Goal: Contribute content: Add original content to the website for others to see

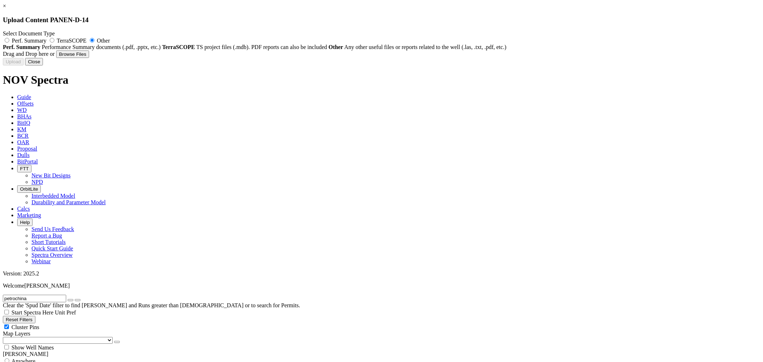
type input "ascii DOC panen 14.twb"
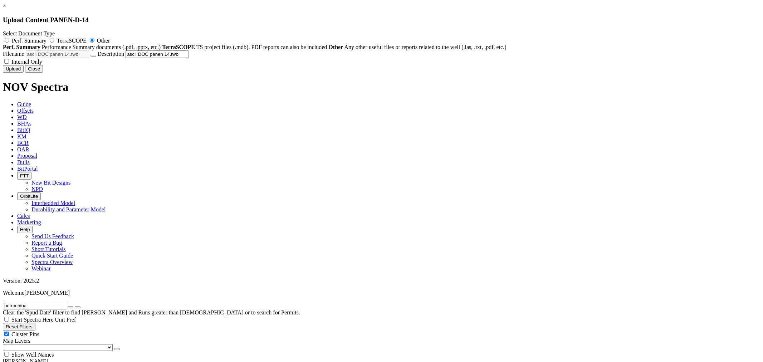
click at [24, 73] on button "Upload" at bounding box center [13, 69] width 21 height 8
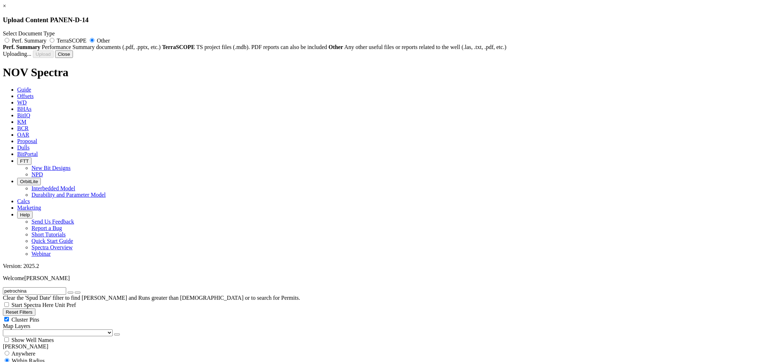
radio input "false"
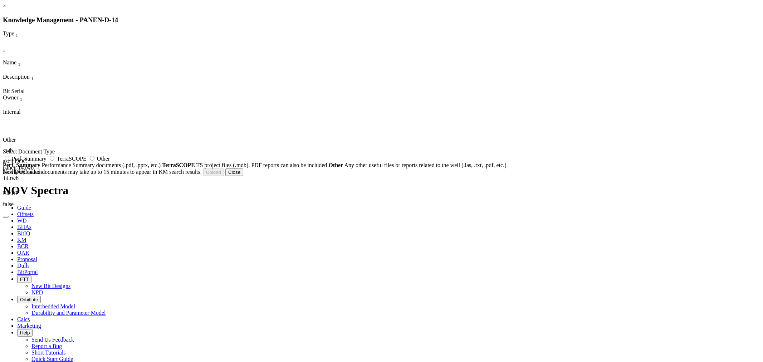
click at [46, 162] on span "Perf. Summary" at bounding box center [29, 159] width 35 height 6
click at [9, 161] on input "Perf. Summary" at bounding box center [7, 158] width 5 height 5
radio input "true"
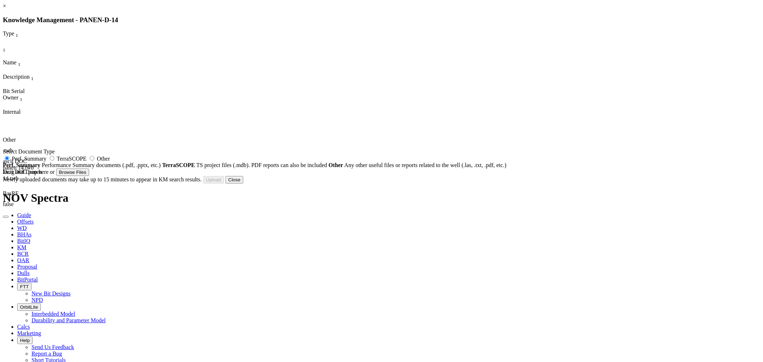
type input "Panen D-13,Panen D-12, Panen D14_12.25_DLR413_Summary Report.pdf"
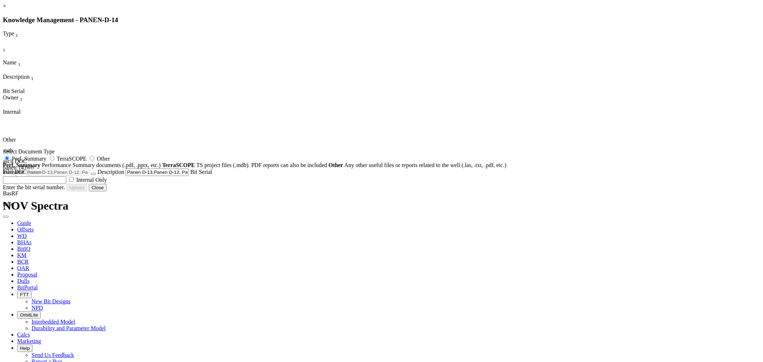
click at [110, 162] on span "Other" at bounding box center [103, 159] width 13 height 6
click at [94, 161] on input "Other" at bounding box center [92, 158] width 5 height 5
radio input "true"
radio input "false"
click at [24, 191] on button "Upload" at bounding box center [13, 187] width 21 height 8
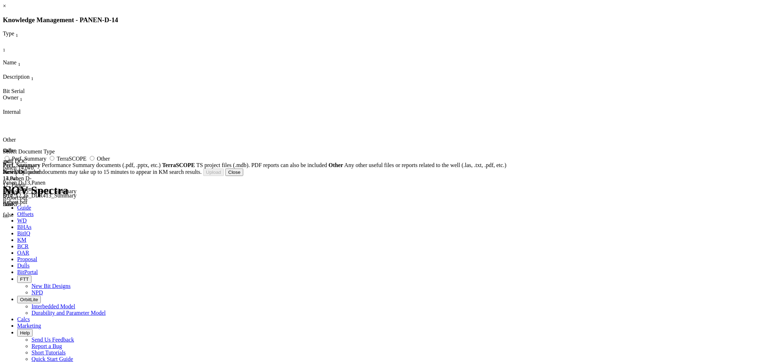
click at [110, 162] on span "Other" at bounding box center [103, 159] width 13 height 6
click at [94, 161] on input "Other" at bounding box center [92, 158] width 5 height 5
radio input "true"
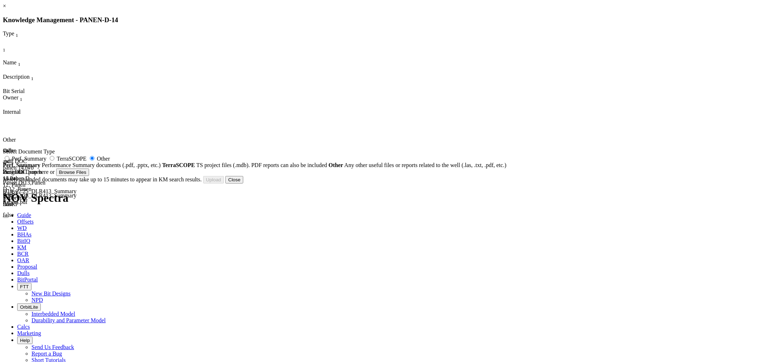
type input "Panen D14_12.5HS_Survey_Report.pdf"
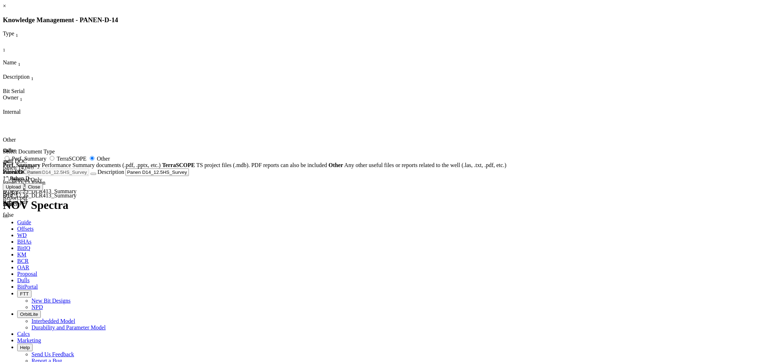
click at [24, 191] on button "Upload" at bounding box center [13, 187] width 21 height 8
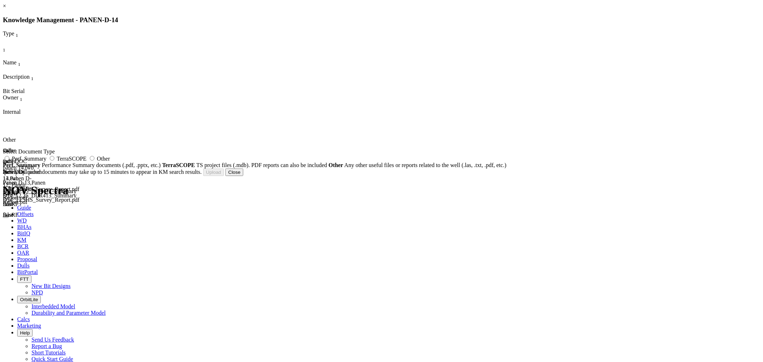
click at [110, 162] on span "Other" at bounding box center [103, 159] width 13 height 6
click at [94, 161] on input "Other" at bounding box center [92, 158] width 5 height 5
radio input "true"
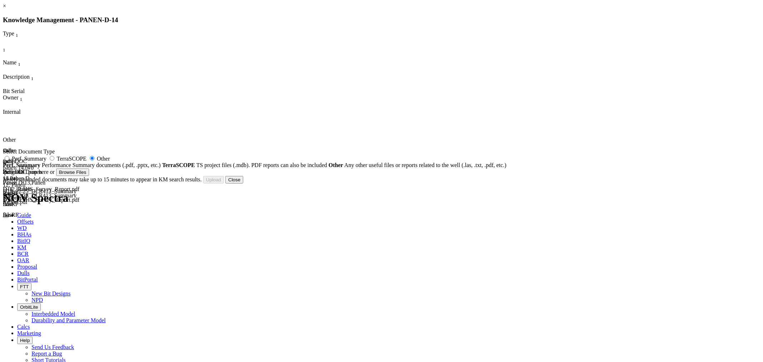
type input "Panen D14_12.5HS_Survey_Report.xlsx"
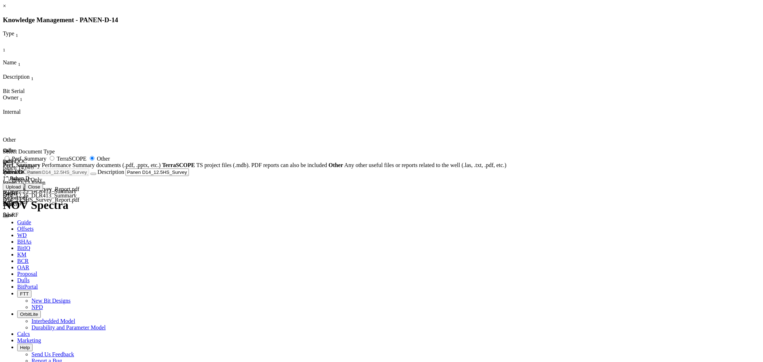
click at [24, 191] on button "Upload" at bounding box center [13, 187] width 21 height 8
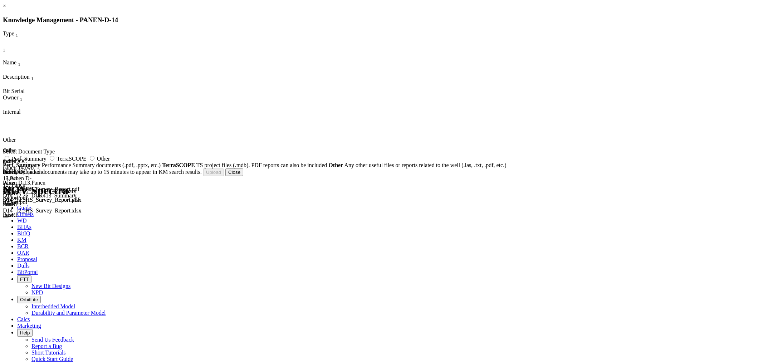
drag, startPoint x: 448, startPoint y: 163, endPoint x: 462, endPoint y: 166, distance: 14.1
click at [110, 162] on span "Other" at bounding box center [103, 159] width 13 height 6
click at [94, 161] on input "Other" at bounding box center [92, 158] width 5 height 5
radio input "true"
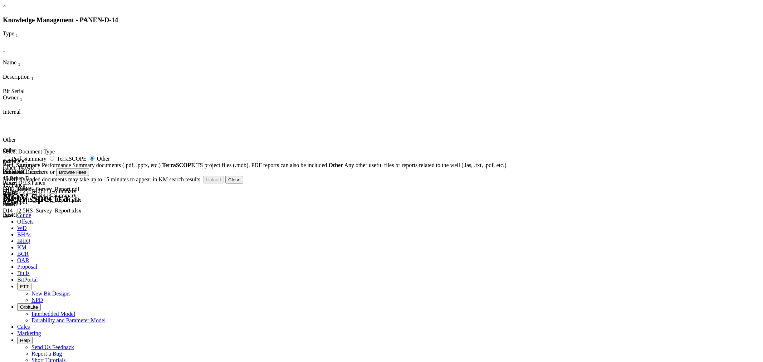
type input "Panen D-14_12.25_DLR413_post Run Report_RFB.pdf"
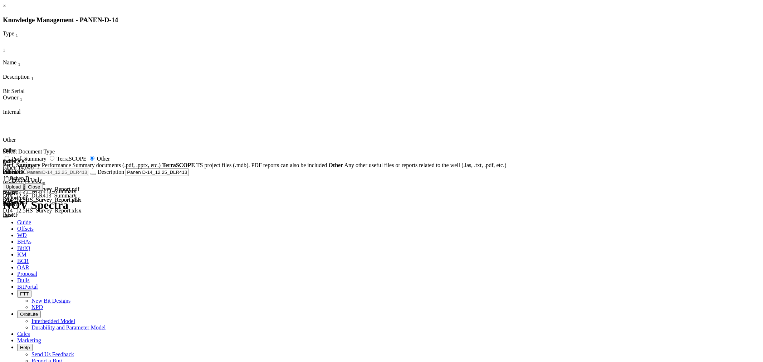
click at [24, 191] on button "Upload" at bounding box center [13, 187] width 21 height 8
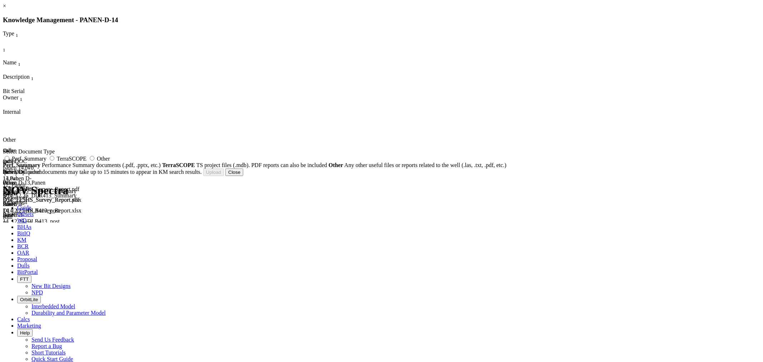
click at [110, 162] on span "Other" at bounding box center [103, 159] width 13 height 6
click at [94, 161] on input "Other" at bounding box center [92, 158] width 5 height 5
radio input "true"
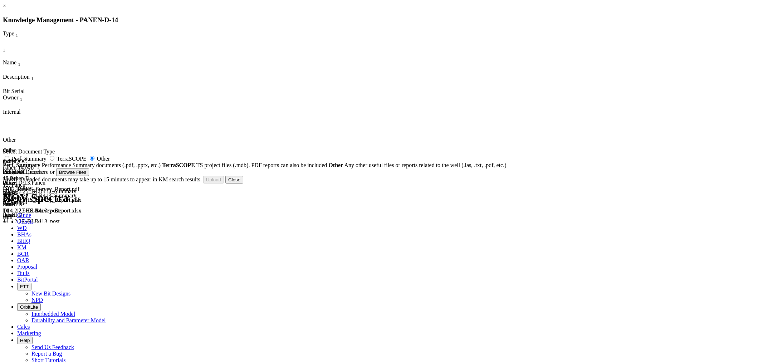
type input "Mud Log (MD) Panen D-14_4415'_Scale 500.pdf"
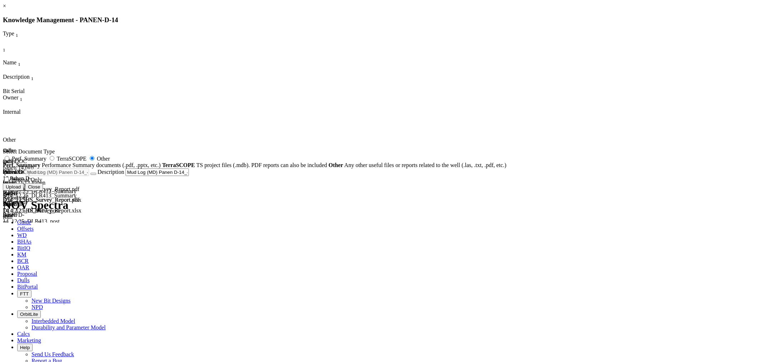
click at [42, 183] on span "Internal Only" at bounding box center [26, 180] width 31 height 6
click at [9, 182] on input "Internal Only" at bounding box center [6, 179] width 5 height 5
checkbox input "true"
click at [24, 191] on button "Upload" at bounding box center [13, 187] width 21 height 8
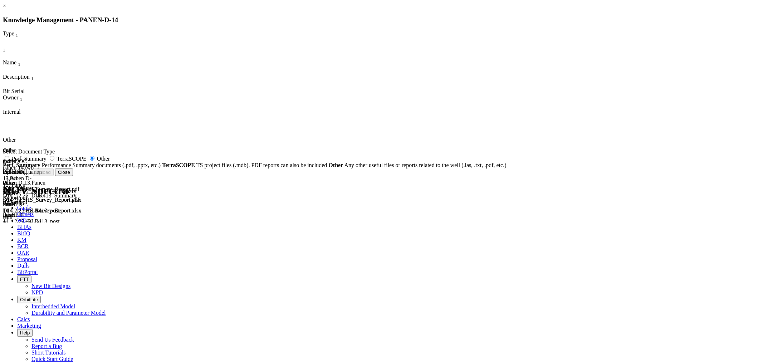
radio input "false"
drag, startPoint x: 509, startPoint y: 225, endPoint x: 516, endPoint y: 225, distance: 6.5
click at [243, 176] on button "Close" at bounding box center [234, 172] width 18 height 8
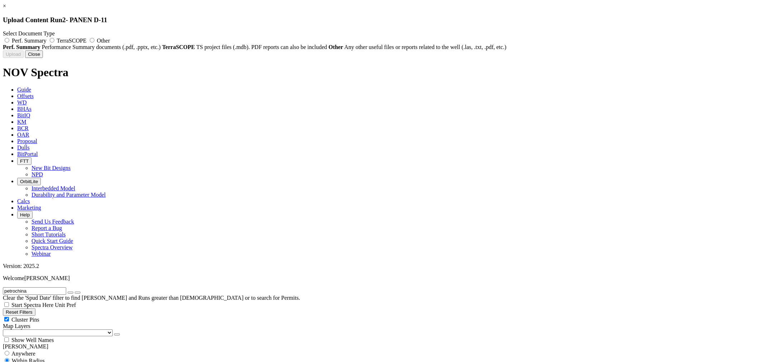
click at [46, 42] on span "Perf. Summary" at bounding box center [29, 41] width 35 height 6
click at [9, 42] on input "Perf. Summary" at bounding box center [7, 40] width 5 height 5
radio input "true"
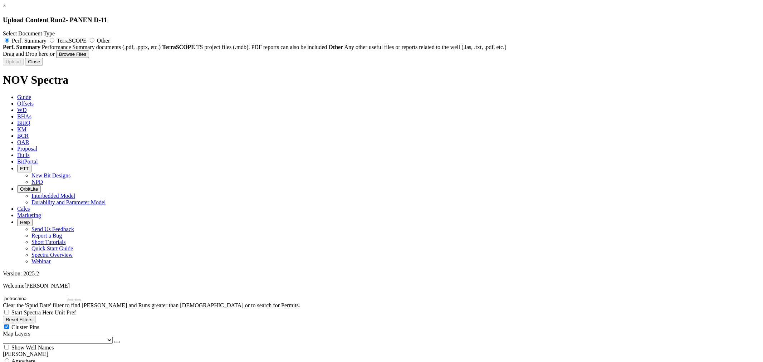
type input "Panen D-11 Format Bit Record_12.25in HS - Run 3.pdf"
type input "VBM3L3XJ"
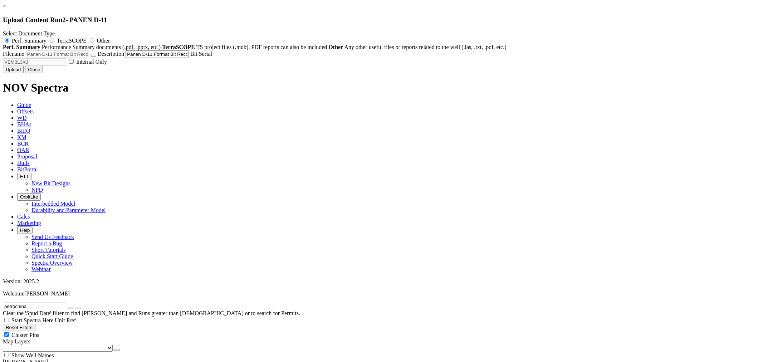
click at [24, 73] on button "Upload" at bounding box center [13, 70] width 21 height 8
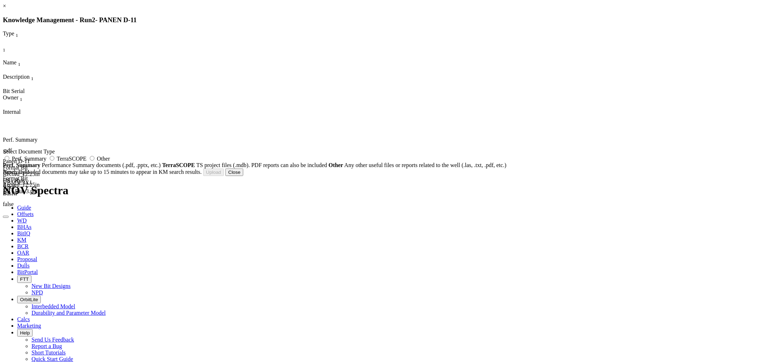
click at [46, 161] on span "Perf. Summary" at bounding box center [29, 159] width 35 height 6
click at [9, 161] on input "Perf. Summary" at bounding box center [7, 158] width 5 height 5
radio input "true"
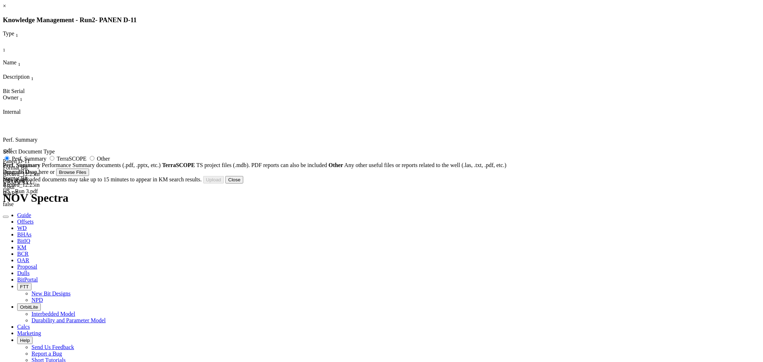
type input "Panen D-11 Format Bit Record_12.25in HS - Run 4.pdf"
type input "VBM3L3XJ"
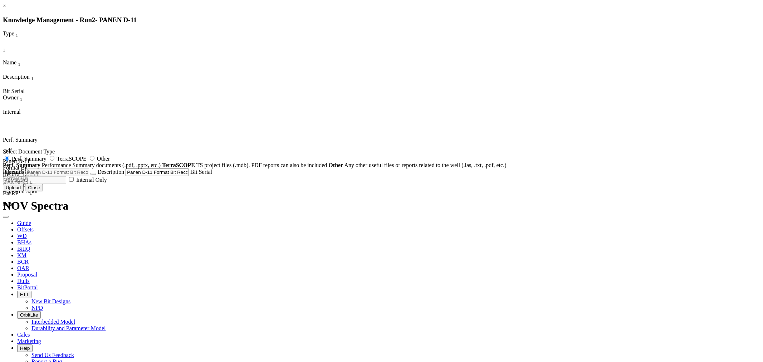
click at [24, 191] on button "Upload" at bounding box center [13, 188] width 21 height 8
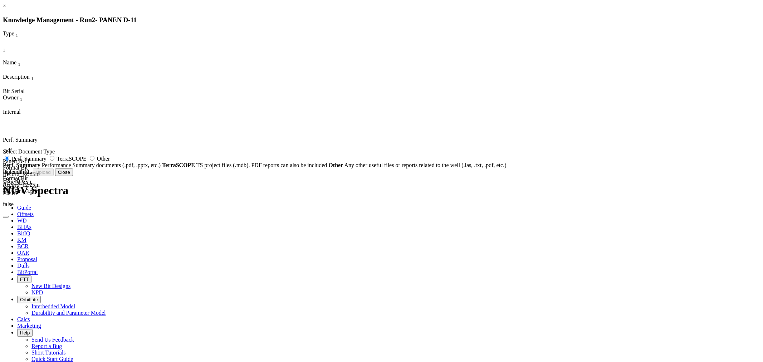
radio input "false"
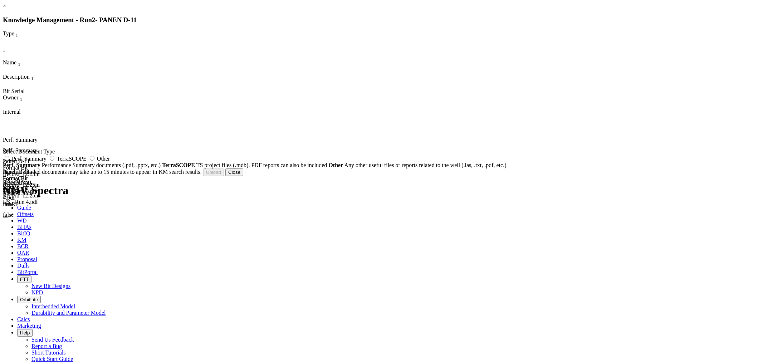
click at [48, 162] on label "Perf. Summary" at bounding box center [25, 159] width 45 height 6
click at [9, 161] on input "Perf. Summary" at bounding box center [7, 158] width 5 height 5
radio input "true"
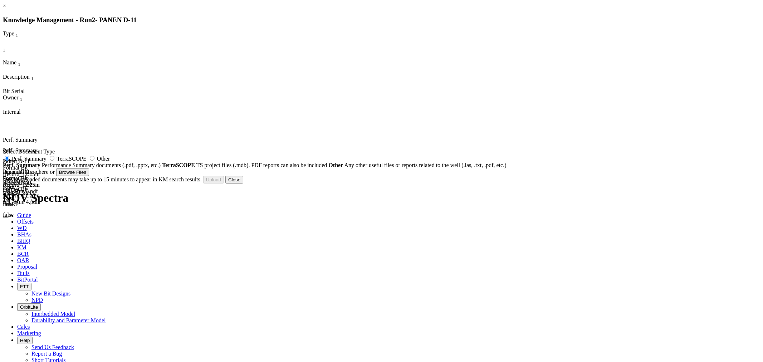
type input "Panen D-11 Format Bit Record_12.25in HS Run 2.pdf"
type input "VBM3L3XJ"
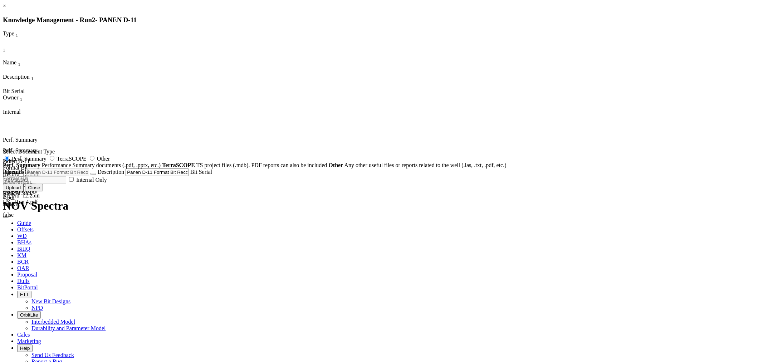
click at [24, 191] on button "Upload" at bounding box center [13, 188] width 21 height 8
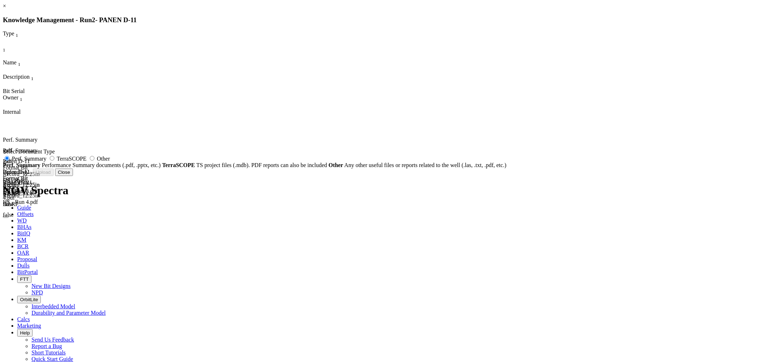
radio input "false"
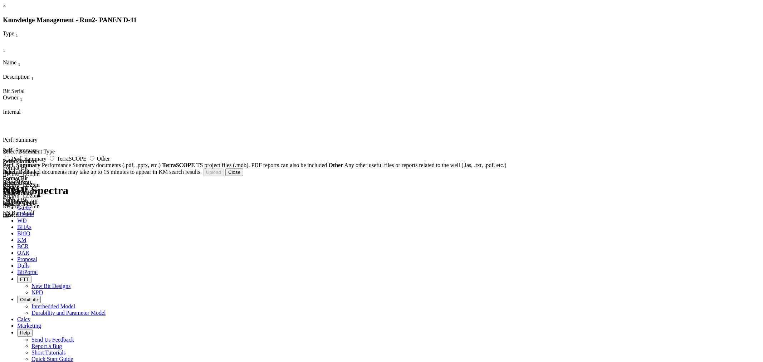
click at [452, 168] on div "Select Document Type Perf. Summary TerraSCOPE Other Perf. Summary Performance S…" at bounding box center [381, 158] width 757 height 20
click at [110, 162] on span "Other" at bounding box center [103, 159] width 13 height 6
click at [94, 161] on input "Other" at bounding box center [92, 158] width 5 height 5
radio input "true"
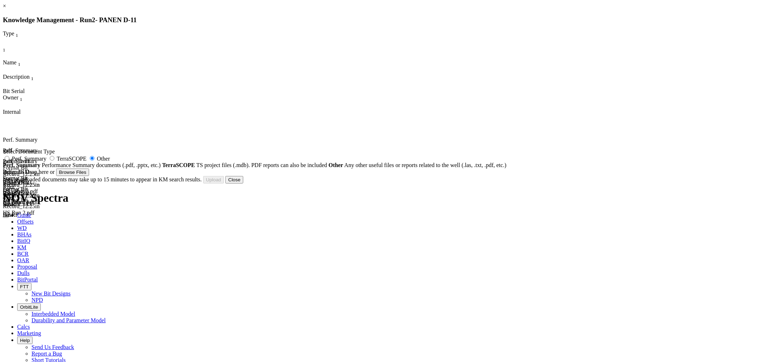
type input "Panen D-11 Bit Record.xls"
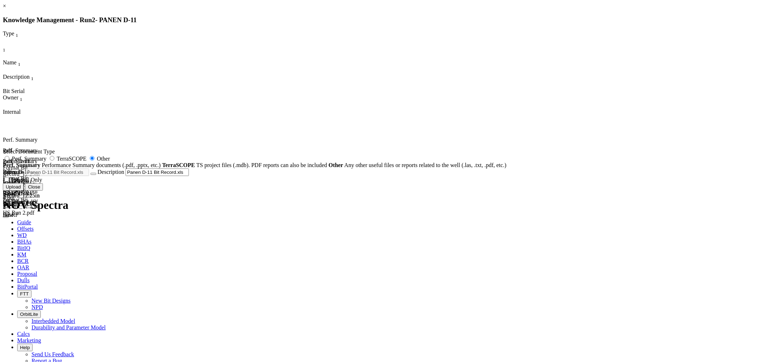
click at [24, 191] on button "Upload" at bounding box center [13, 187] width 21 height 8
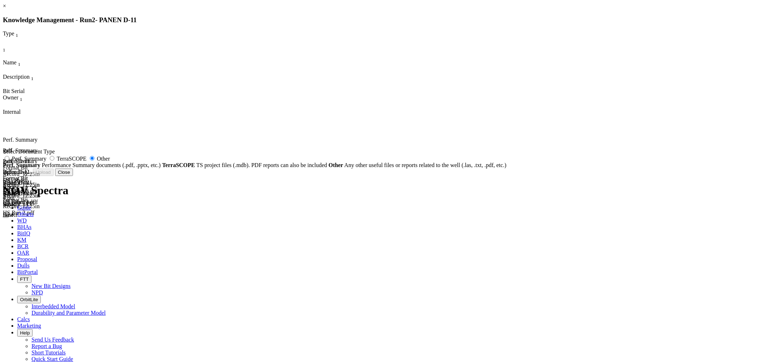
radio input "false"
click at [243, 176] on button "Close" at bounding box center [234, 172] width 18 height 8
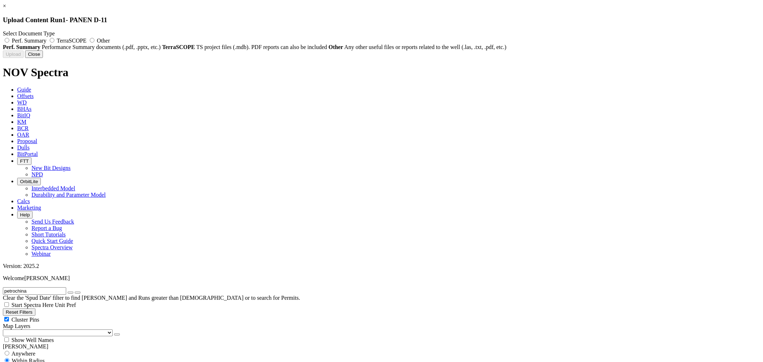
click at [46, 39] on span "Perf. Summary" at bounding box center [29, 41] width 35 height 6
click at [9, 39] on input "Perf. Summary" at bounding box center [7, 40] width 5 height 5
radio input "true"
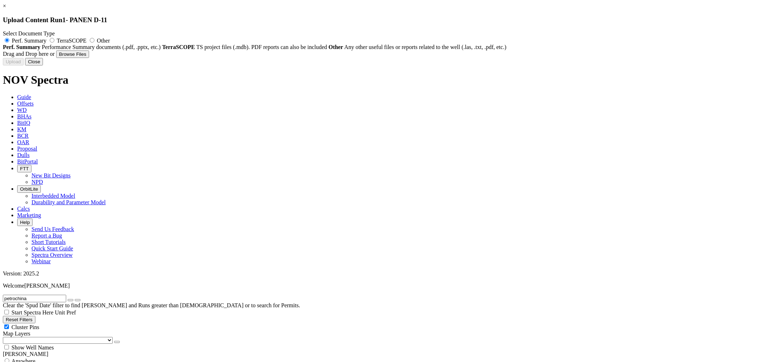
type input "Panen D-11 Format Bit Record_17.5in HS.pdf"
type input "239029"
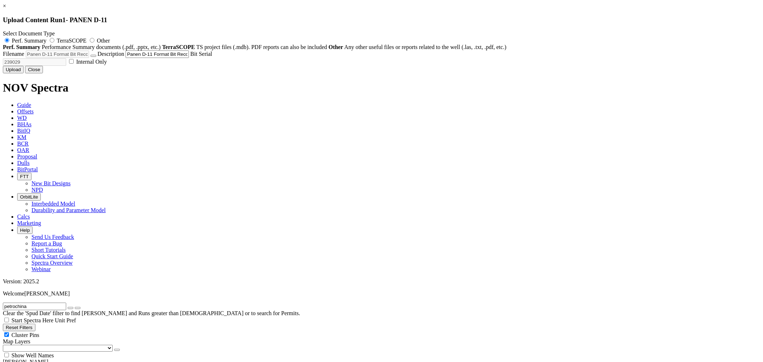
click at [24, 73] on button "Upload" at bounding box center [13, 70] width 21 height 8
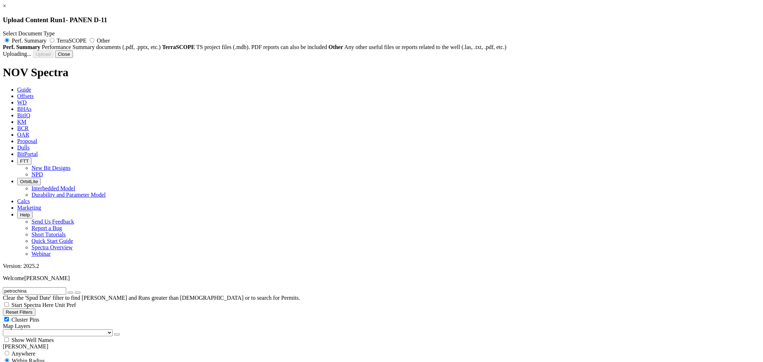
radio input "false"
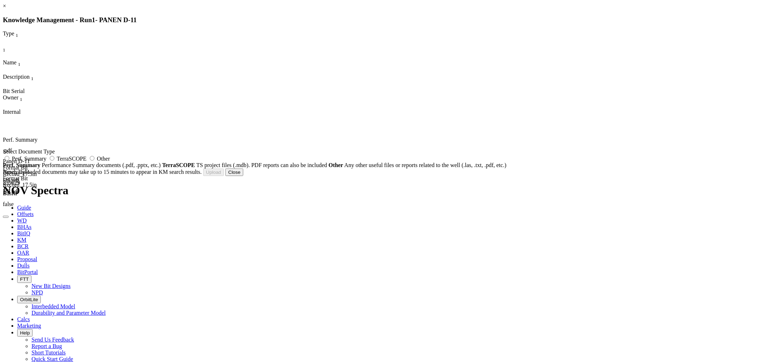
click at [243, 176] on button "Close" at bounding box center [234, 172] width 18 height 8
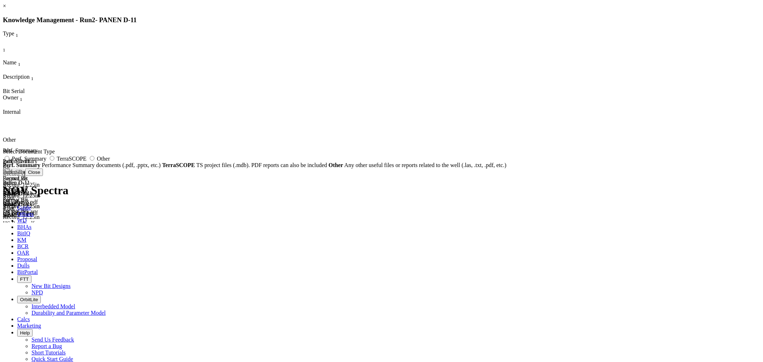
click at [110, 162] on span "Other" at bounding box center [103, 159] width 13 height 6
click at [94, 161] on input "Other" at bounding box center [92, 158] width 5 height 5
radio input "true"
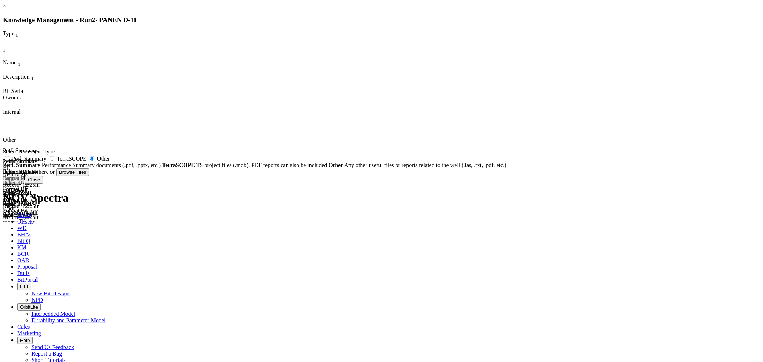
type input "Panen-D11_12_25inHS TD Monitoring_5035_13ft-MD.xls"
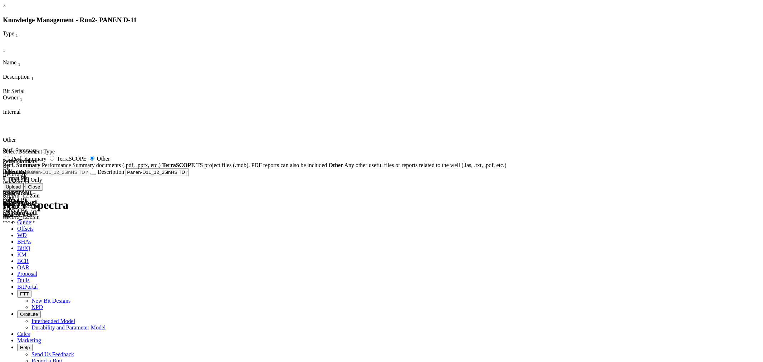
click at [24, 191] on button "Upload" at bounding box center [13, 187] width 21 height 8
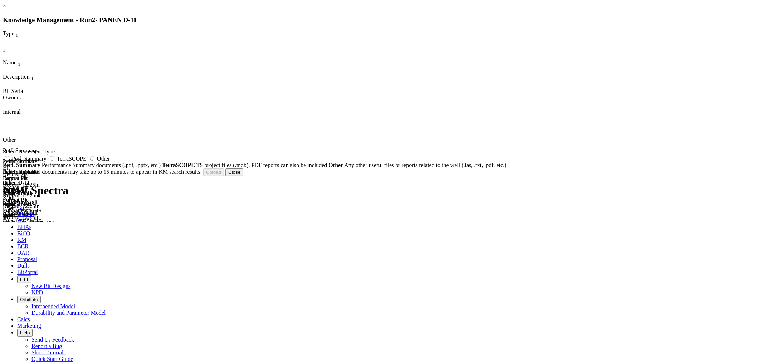
click at [110, 162] on span "Other" at bounding box center [103, 159] width 13 height 6
click at [94, 161] on input "Other" at bounding box center [92, 158] width 5 height 5
radio input "true"
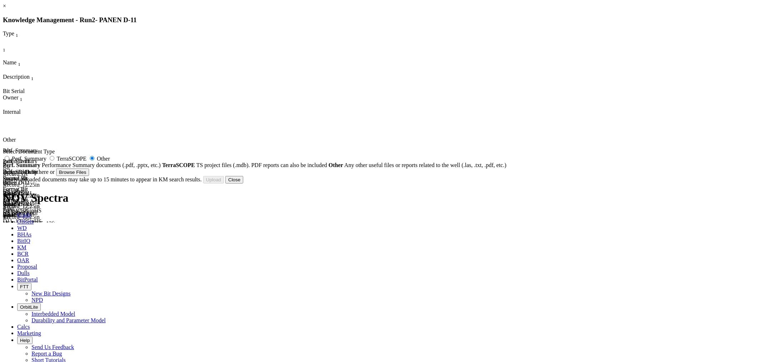
type input "PANEN D-11_12.25HS_Hydraulics_Bit nozzle 3x14,4x12.pdf"
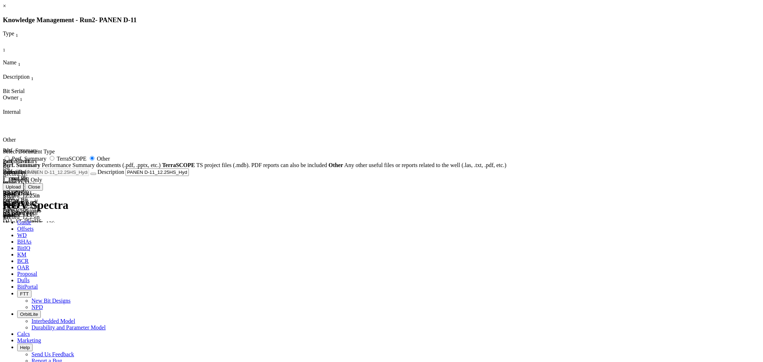
click at [24, 191] on button "Upload" at bounding box center [13, 187] width 21 height 8
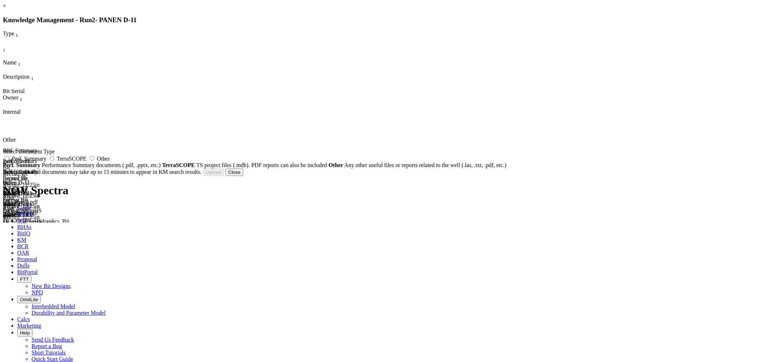
click at [110, 162] on span "Other" at bounding box center [103, 159] width 13 height 6
click at [94, 161] on input "Other" at bounding box center [92, 158] width 5 height 5
radio input "true"
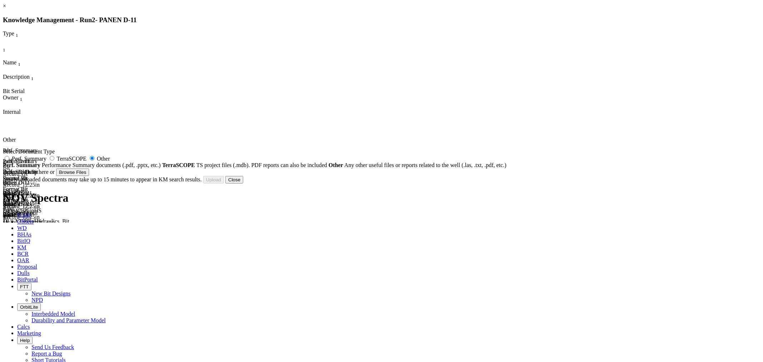
type input "PANEN-D11 Rev A2 Prop.pdf"
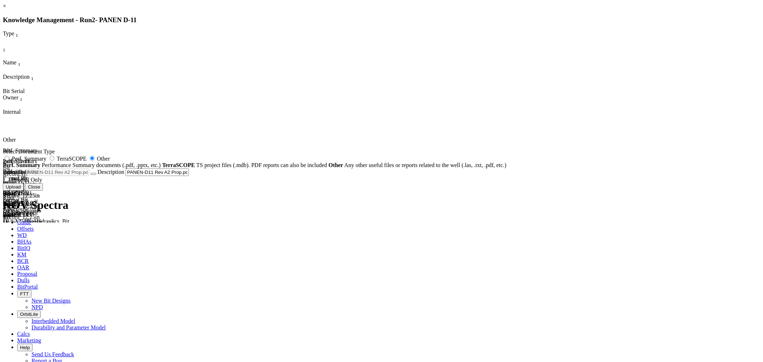
click at [24, 191] on button "Upload" at bounding box center [13, 187] width 21 height 8
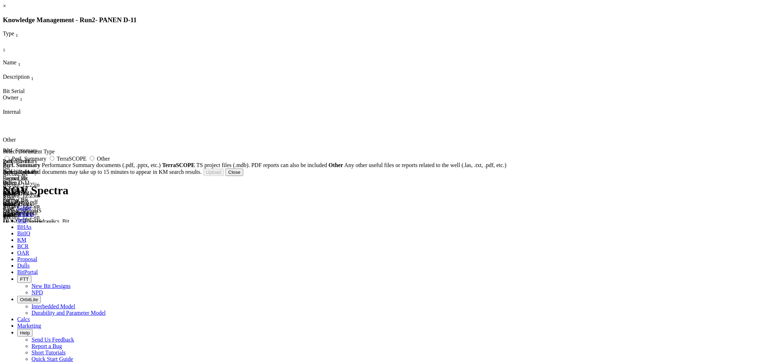
click at [454, 158] on div "Select Document Type Perf. Summary TerraSCOPE Other Perf. Summary Performance S…" at bounding box center [381, 158] width 757 height 20
click at [110, 162] on span "Other" at bounding box center [103, 159] width 13 height 6
click at [94, 161] on input "Other" at bounding box center [92, 158] width 5 height 5
radio input "true"
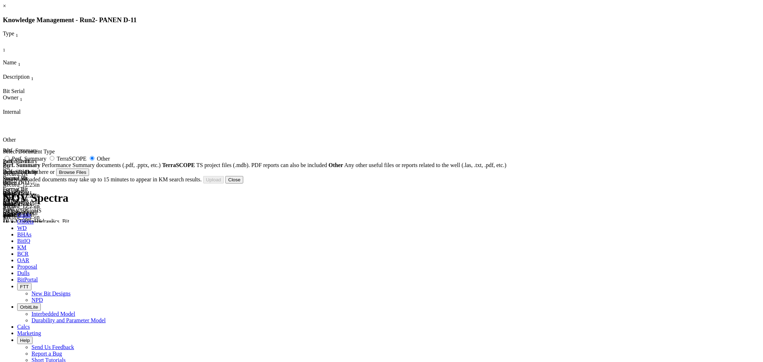
type input "Panen D-11 Survey Plot TD.pdf"
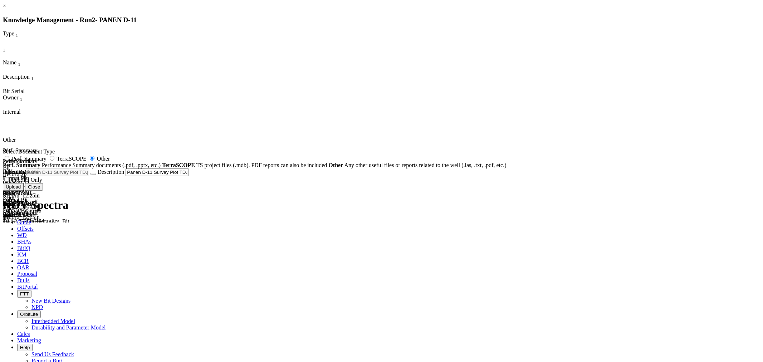
click at [43, 191] on button "Close" at bounding box center [34, 187] width 18 height 8
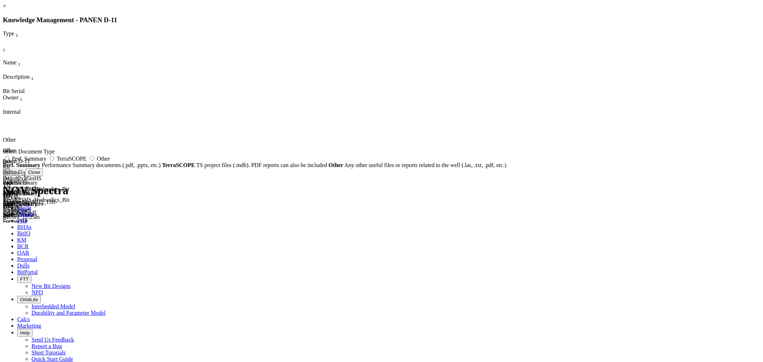
click at [110, 162] on span "Other" at bounding box center [103, 159] width 13 height 6
click at [94, 161] on input "Other" at bounding box center [92, 158] width 5 height 5
radio input "true"
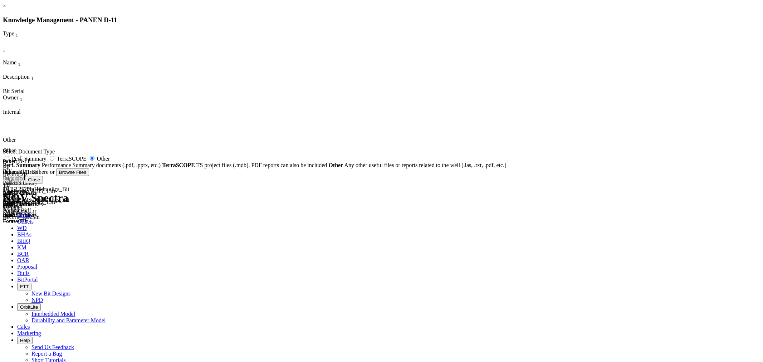
type input "Panen D-11 Survey Plot TD.pdf"
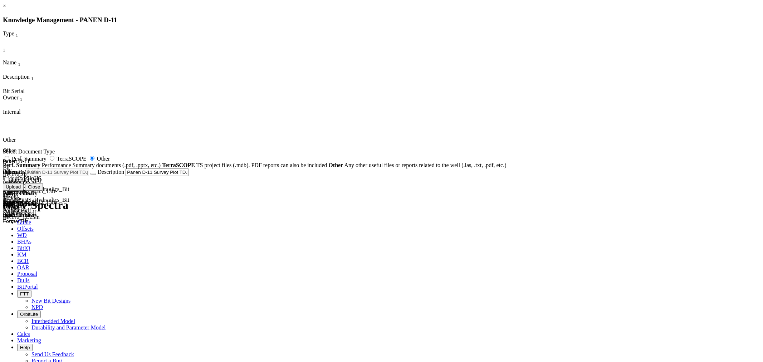
click at [24, 191] on button "Upload" at bounding box center [13, 187] width 21 height 8
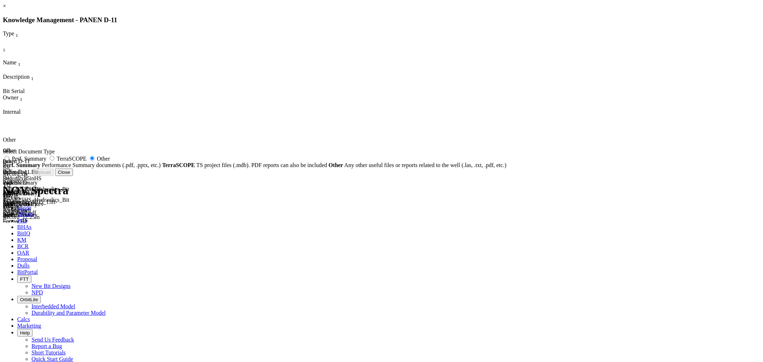
radio input "false"
click at [243, 176] on button "Close" at bounding box center [234, 172] width 18 height 8
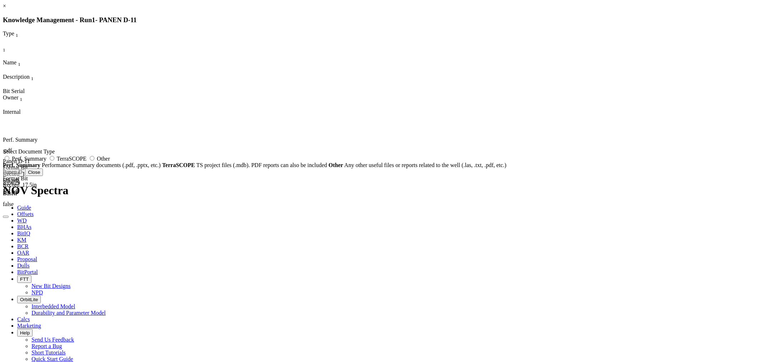
click at [110, 162] on span "Other" at bounding box center [103, 159] width 13 height 6
click at [94, 161] on input "Other" at bounding box center [92, 158] width 5 height 5
radio input "true"
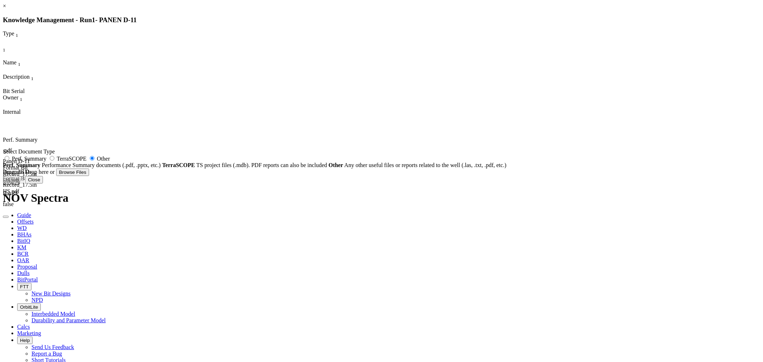
type input "BHA#1_17.5HS_PANEN D-11.xls"
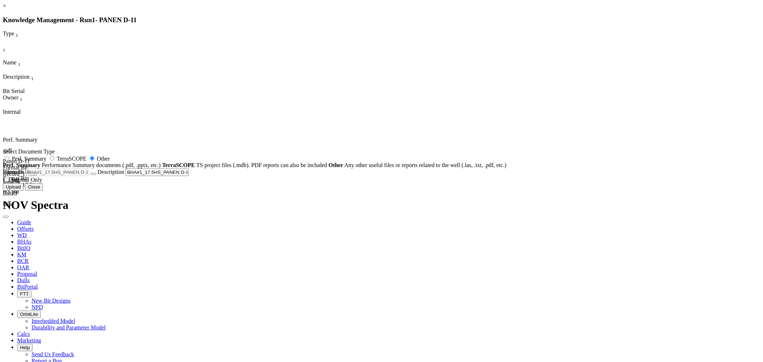
click at [24, 191] on button "Upload" at bounding box center [13, 187] width 21 height 8
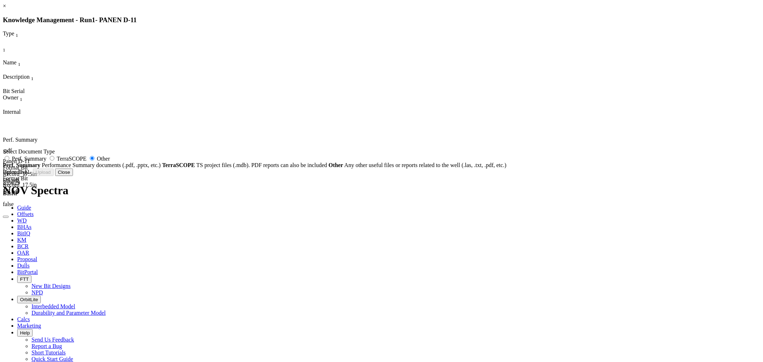
radio input "false"
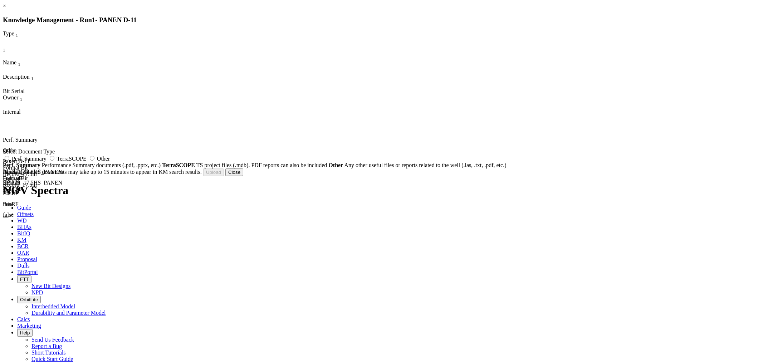
click at [243, 176] on button "Close" at bounding box center [234, 172] width 18 height 8
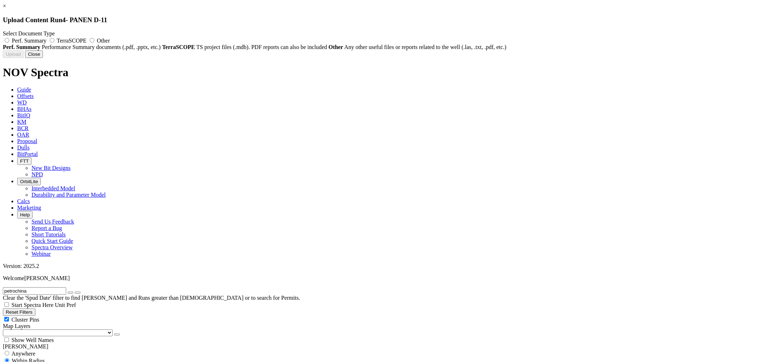
click at [110, 40] on label "Other" at bounding box center [99, 41] width 22 height 6
click at [94, 40] on input "Other" at bounding box center [92, 40] width 5 height 5
radio input "true"
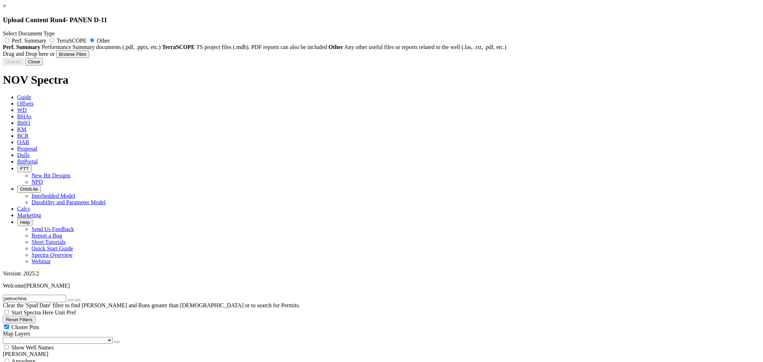
type input "BHA#4 12,25 Inch (Steerable_Slick BHA).xlsx"
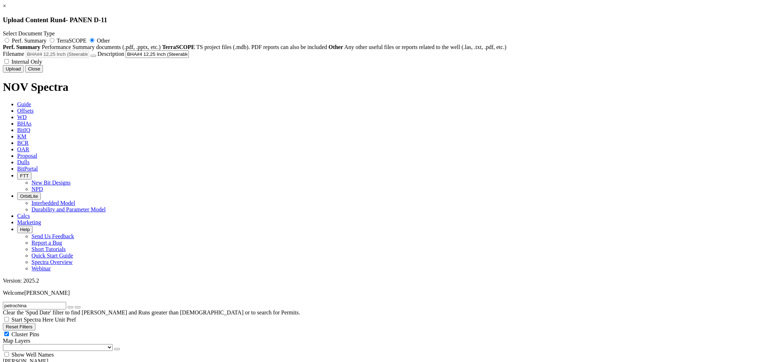
click at [24, 73] on button "Upload" at bounding box center [13, 69] width 21 height 8
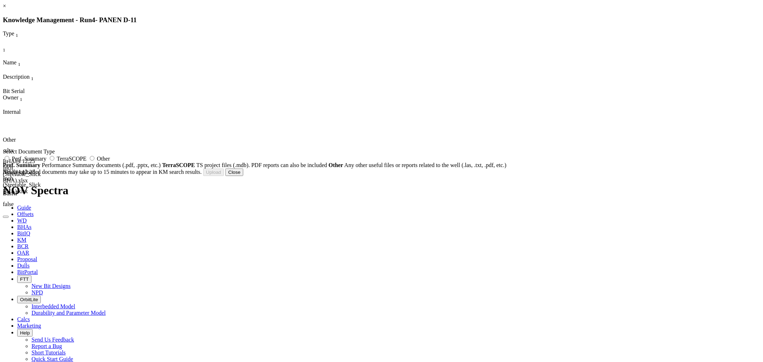
click at [110, 162] on span "Other" at bounding box center [103, 159] width 13 height 6
click at [94, 161] on input "Other" at bounding box center [92, 158] width 5 height 5
radio input "true"
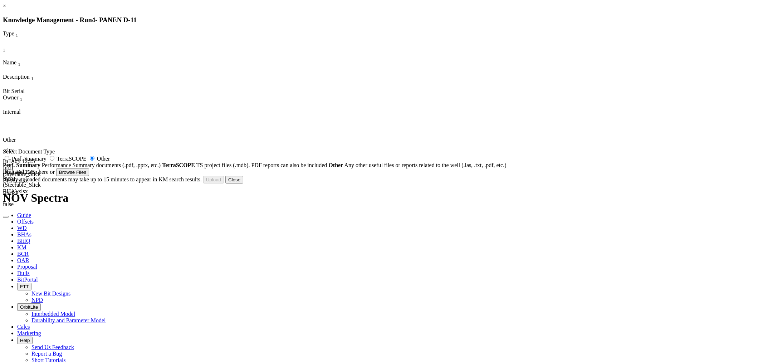
type input "PANEN D-11_12.25HS_BHA-2.pdf"
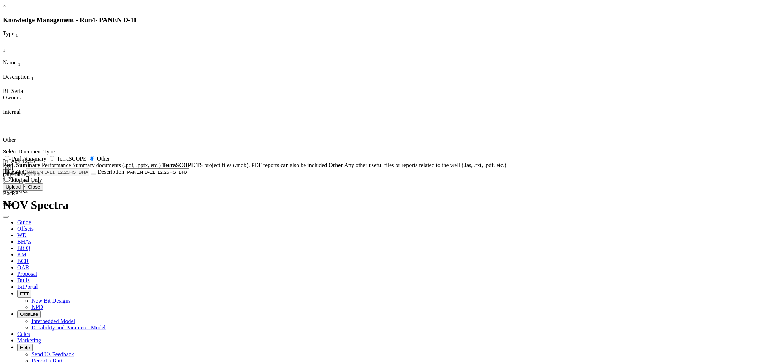
click at [24, 191] on button "Upload" at bounding box center [13, 187] width 21 height 8
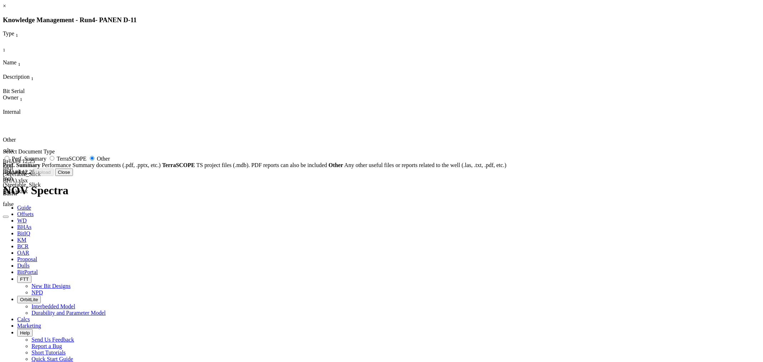
radio input "false"
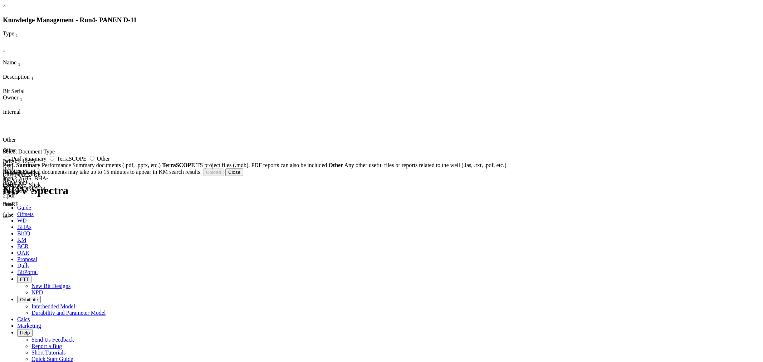
click at [110, 162] on label "Other" at bounding box center [99, 159] width 22 height 6
click at [94, 161] on input "Other" at bounding box center [92, 158] width 5 height 5
radio input "true"
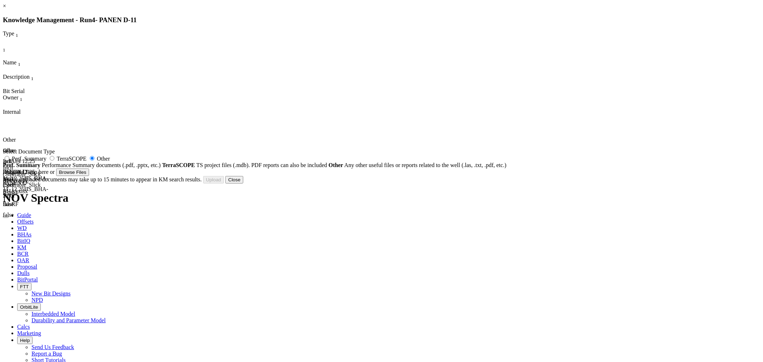
type input "PANEN D-11_12.25HS_BHA-3.pdf"
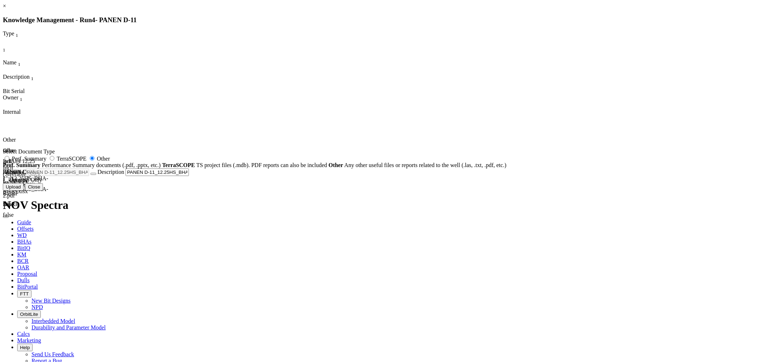
click at [43, 191] on button "Close" at bounding box center [34, 187] width 18 height 8
click at [487, 191] on div "× Knowledge Management - Run 4 - PANEN D-11 Type 1 1 Name 1 Description 1 Bit S…" at bounding box center [381, 97] width 757 height 188
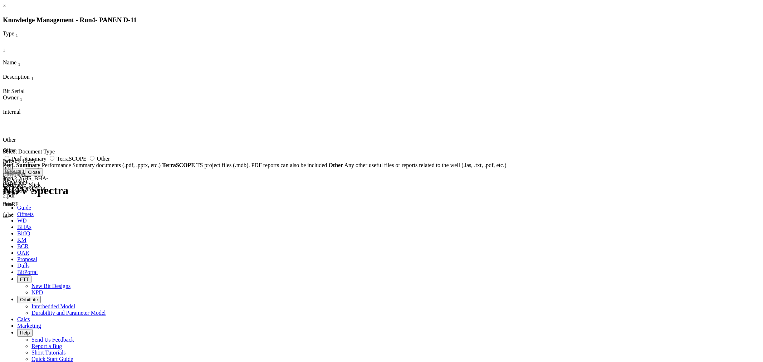
click at [110, 162] on span "Other" at bounding box center [103, 159] width 13 height 6
click at [94, 161] on input "Other" at bounding box center [92, 158] width 5 height 5
radio input "true"
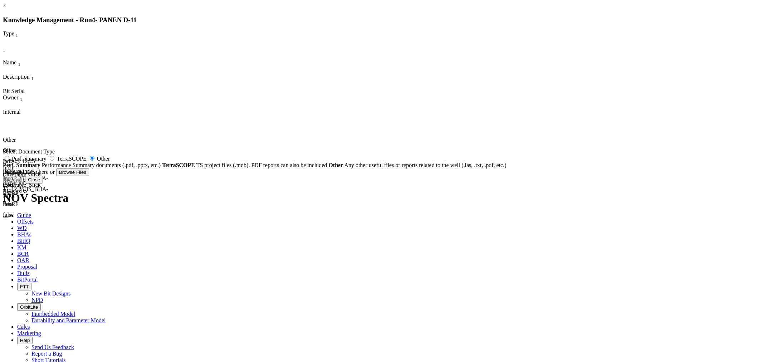
type input "PANEN D-11_12.25HS_BHA-3.pdf"
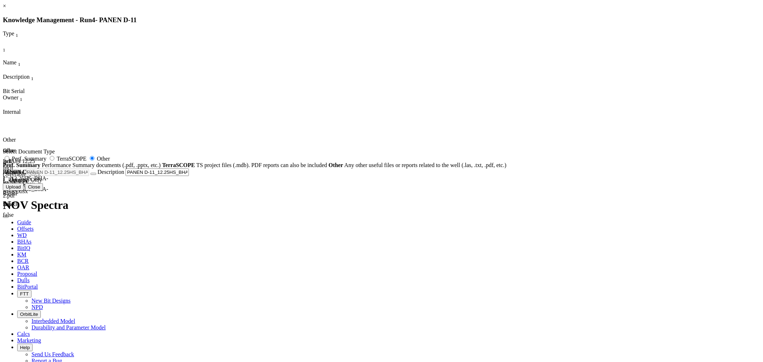
click at [24, 191] on button "Upload" at bounding box center [13, 187] width 21 height 8
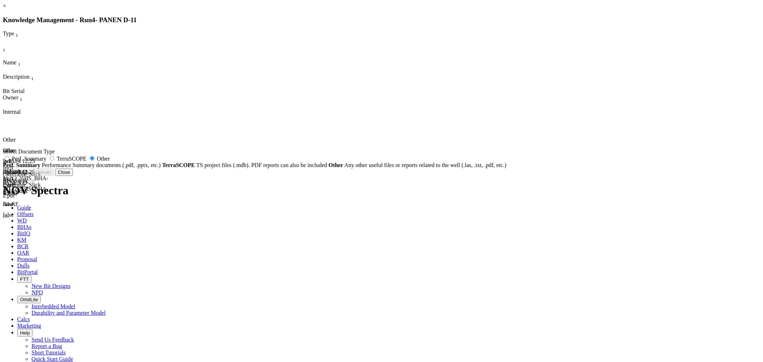
radio input "false"
click at [243, 176] on button "Close" at bounding box center [234, 172] width 18 height 8
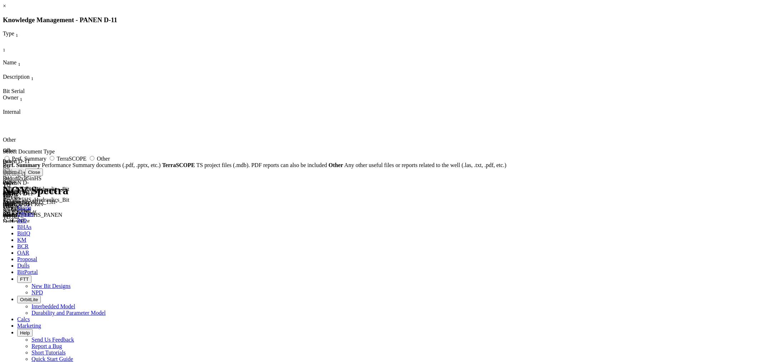
click at [110, 162] on span "Other" at bounding box center [103, 159] width 13 height 6
click at [94, 161] on input "Other" at bounding box center [92, 158] width 5 height 5
radio input "true"
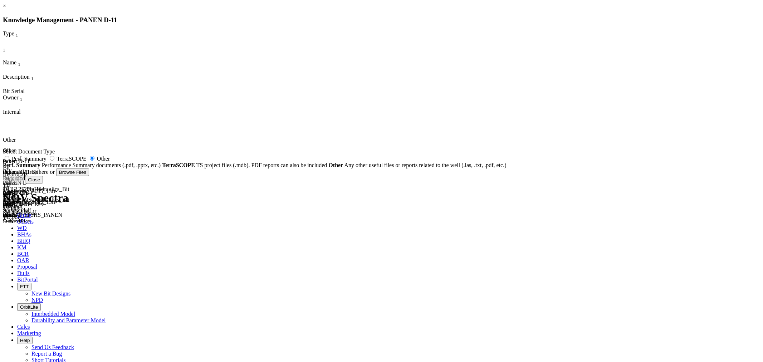
type input "PCI Rig Operation Summary - 18 April 2022.xlsx"
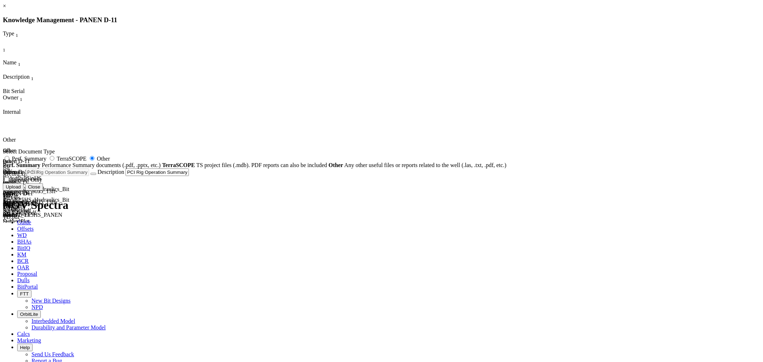
click at [24, 191] on button "Upload" at bounding box center [13, 187] width 21 height 8
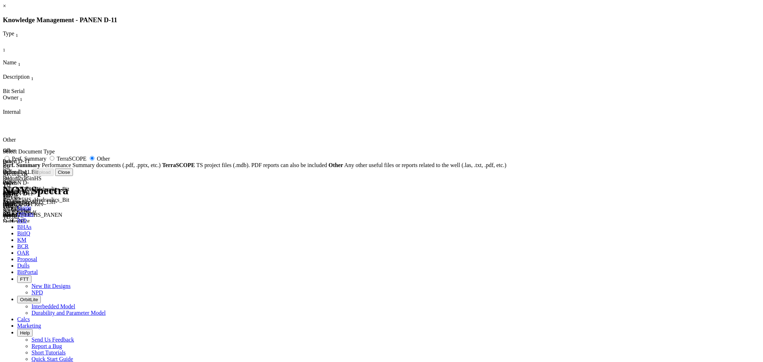
radio input "false"
click at [243, 176] on button "Close" at bounding box center [234, 172] width 18 height 8
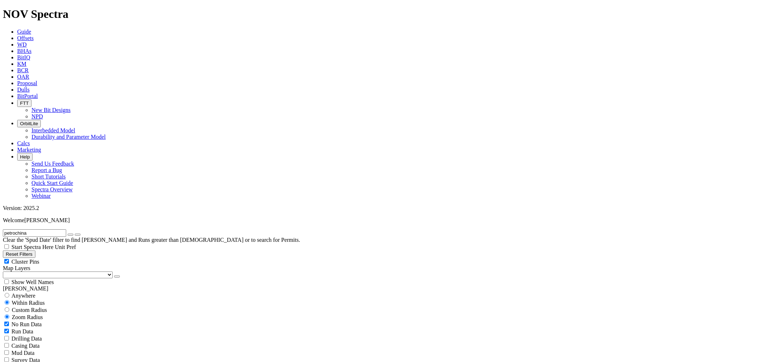
click at [26, 61] on link "KM" at bounding box center [21, 64] width 9 height 6
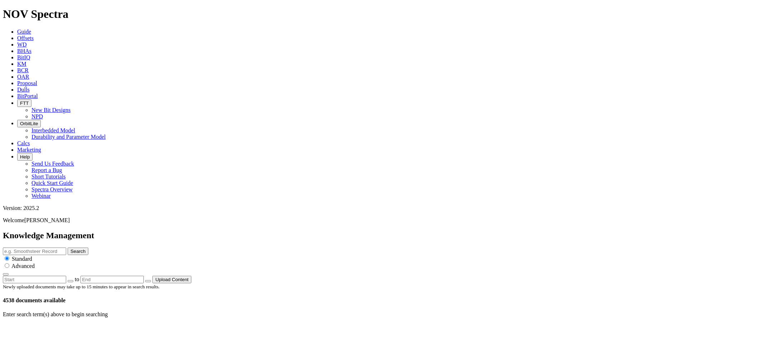
click at [70, 281] on icon "button" at bounding box center [70, 281] width 0 height 0
click at [104, 341] on button "01" at bounding box center [98, 345] width 11 height 8
type input "[DATE]"
click at [191, 276] on button "Upload Content" at bounding box center [171, 280] width 39 height 8
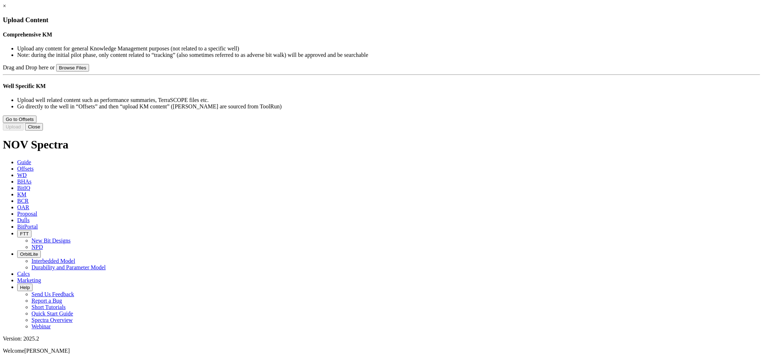
click at [6, 9] on link "×" at bounding box center [4, 6] width 3 height 6
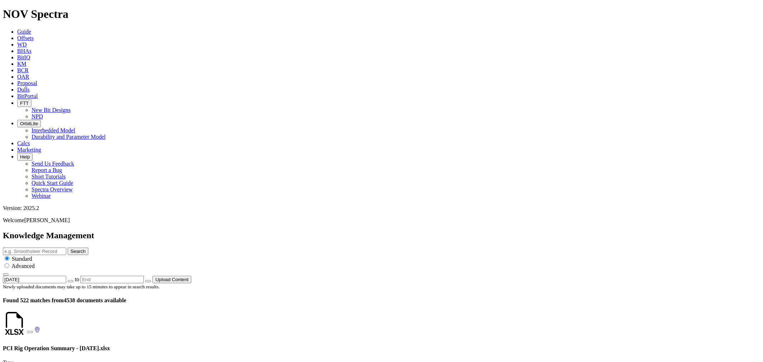
click at [66, 247] on input "text" at bounding box center [34, 251] width 63 height 8
type input "[GEOGRAPHIC_DATA]"
click at [88, 247] on button "Search" at bounding box center [78, 251] width 21 height 8
